Goal: Browse casually

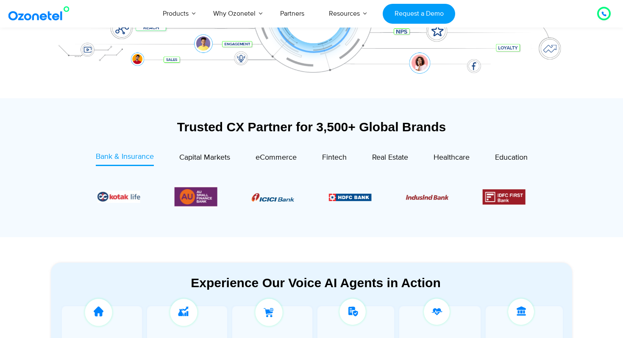
scroll to position [237, 0]
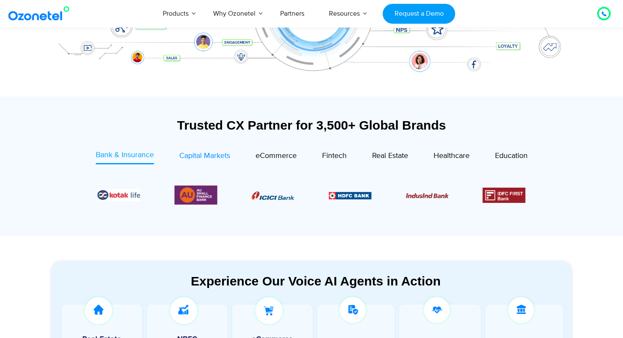
click at [206, 152] on span "Capital Markets" at bounding box center [204, 155] width 51 height 9
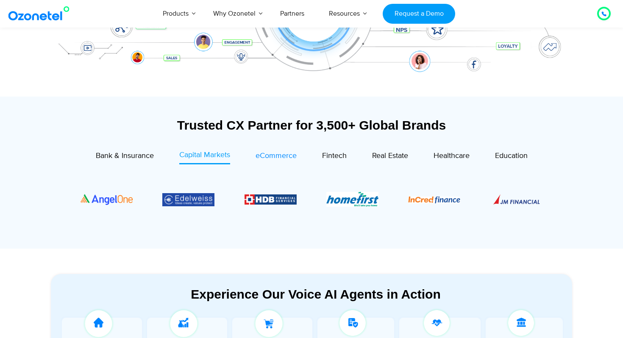
click at [269, 157] on span "eCommerce" at bounding box center [275, 155] width 41 height 9
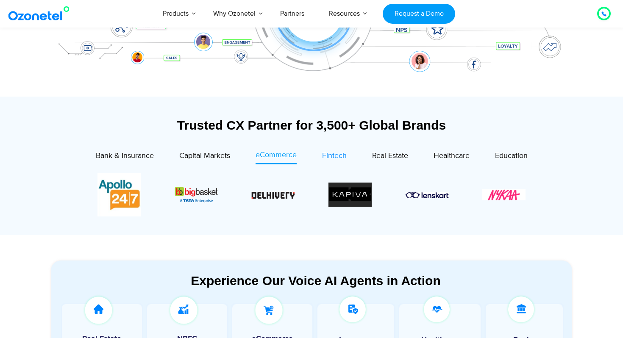
click at [329, 156] on span "Fintech" at bounding box center [334, 155] width 25 height 9
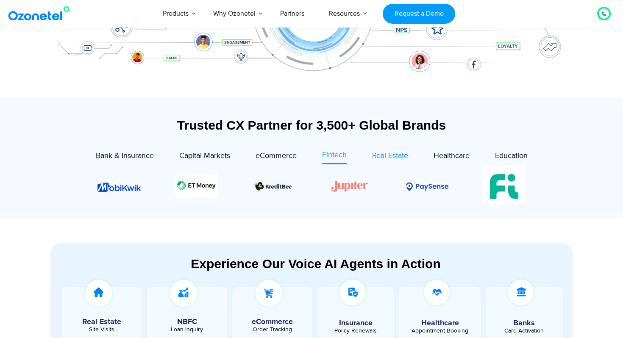
click at [390, 153] on span "Real Estate" at bounding box center [390, 155] width 36 height 9
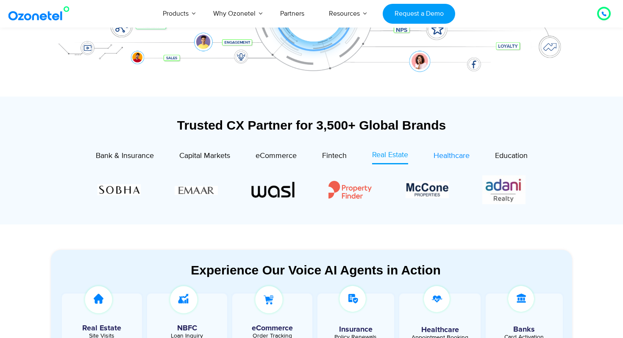
click at [451, 156] on span "Healthcare" at bounding box center [451, 155] width 36 height 9
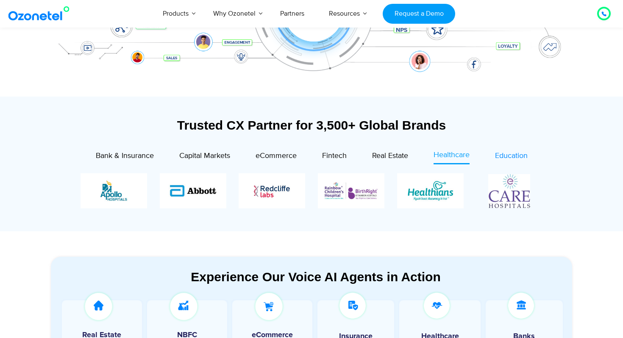
click at [512, 156] on span "Education" at bounding box center [511, 155] width 33 height 9
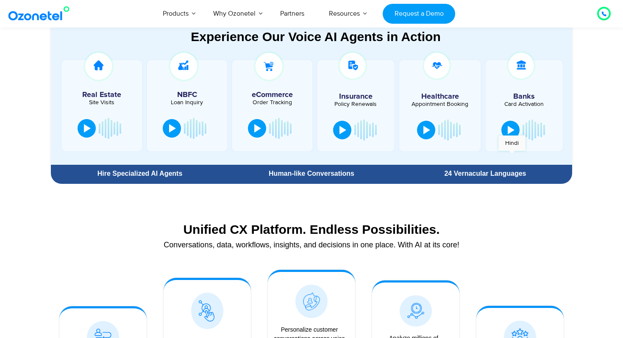
scroll to position [457, 0]
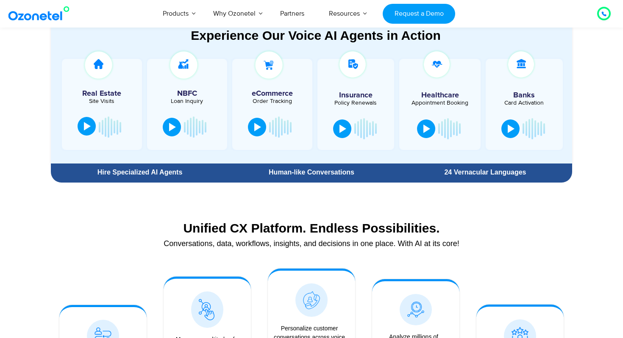
click at [88, 129] on div at bounding box center [87, 126] width 7 height 8
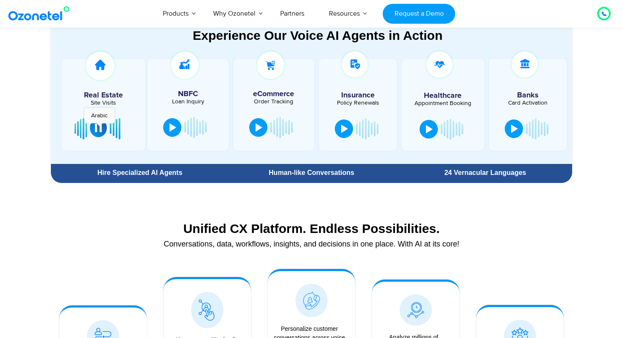
click at [99, 127] on div at bounding box center [98, 128] width 7 height 8
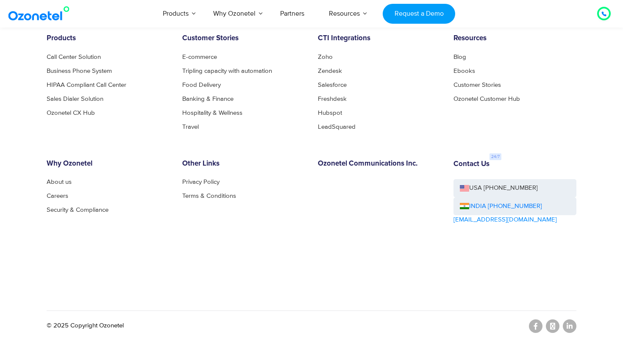
scroll to position [4617, 0]
